Goal: Book appointment/travel/reservation

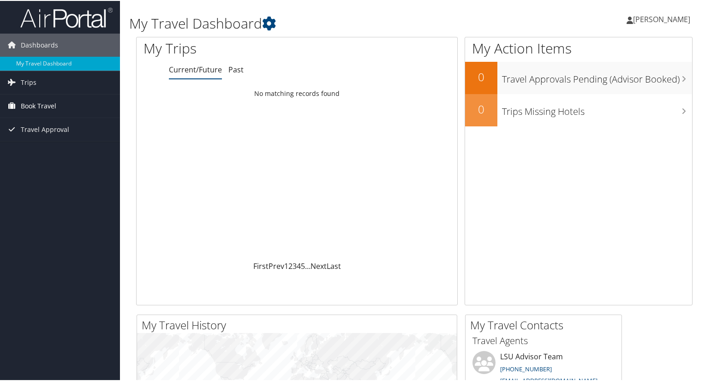
click at [53, 106] on span "Book Travel" at bounding box center [39, 105] width 36 height 23
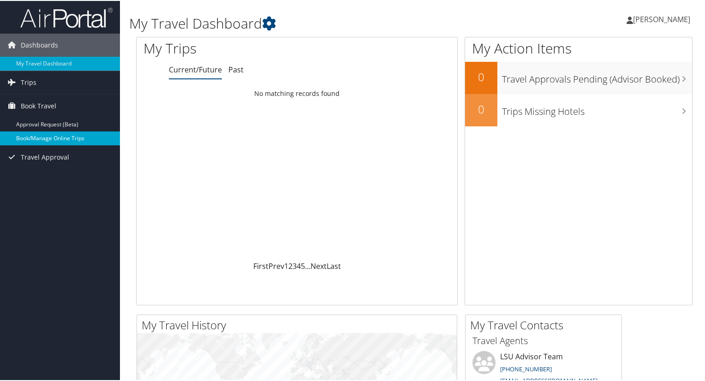
click at [58, 136] on link "Book/Manage Online Trips" at bounding box center [60, 138] width 120 height 14
click at [74, 139] on link "Book/Manage Online Trips" at bounding box center [60, 138] width 120 height 14
